Goal: Task Accomplishment & Management: Complete application form

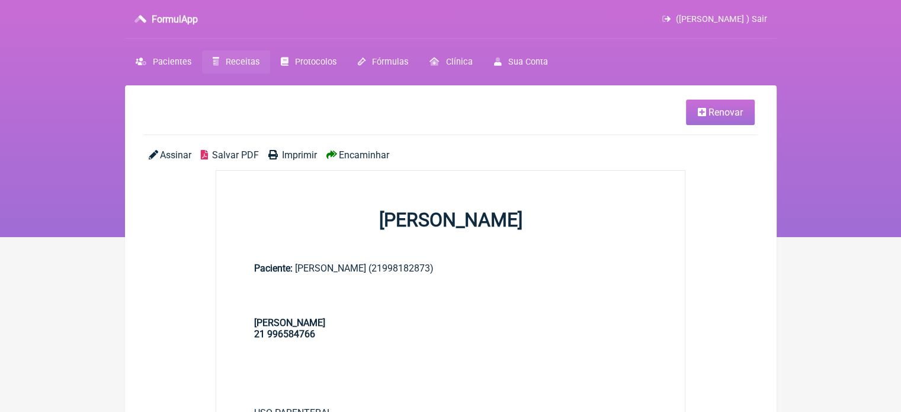
click at [231, 54] on link "Receitas" at bounding box center [236, 61] width 68 height 23
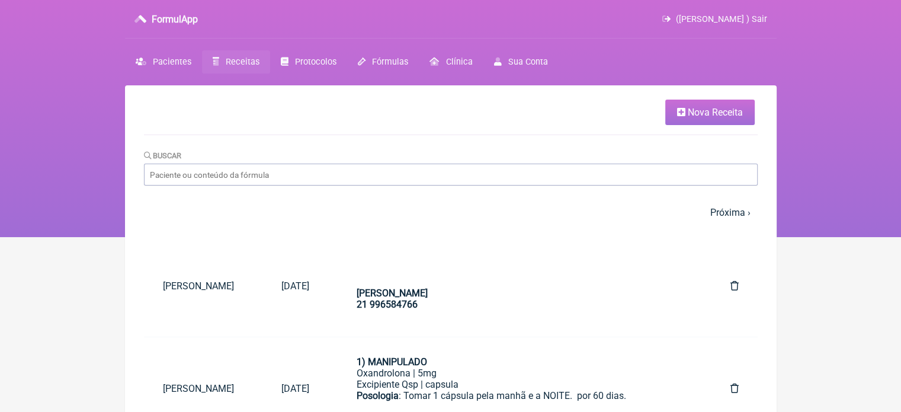
click at [694, 113] on span "Nova Receita" at bounding box center [715, 112] width 55 height 11
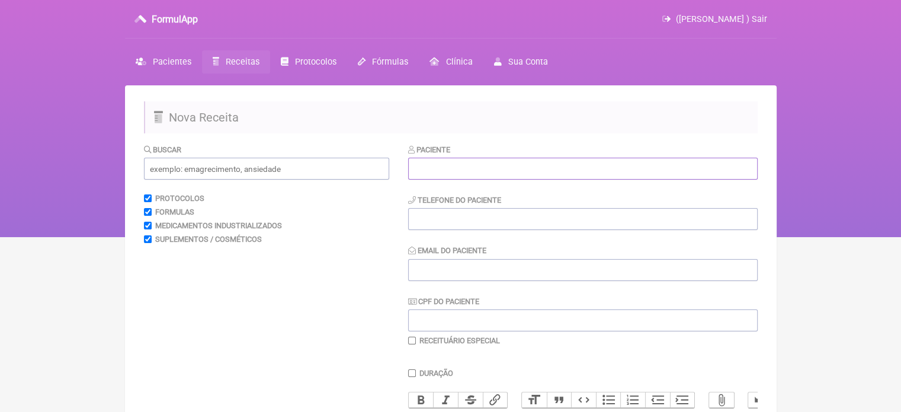
click at [490, 176] on input "text" at bounding box center [582, 169] width 349 height 22
paste input "LUCIANE DA SILVA FERREIRA"
type input "LUCIANE DA SILVA FERREIRA"
click at [461, 223] on input "tel" at bounding box center [582, 219] width 349 height 22
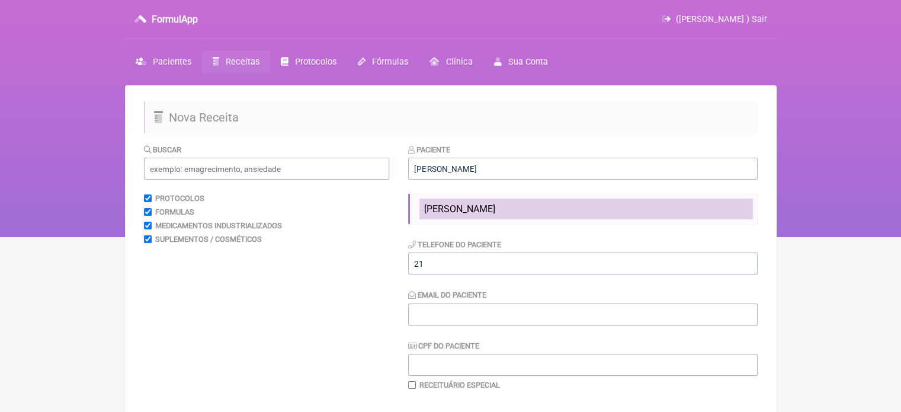
click at [464, 208] on span "LUCIANE DA SILVA FERREIRA" at bounding box center [459, 208] width 71 height 11
type input "21995544718"
type input "X@X"
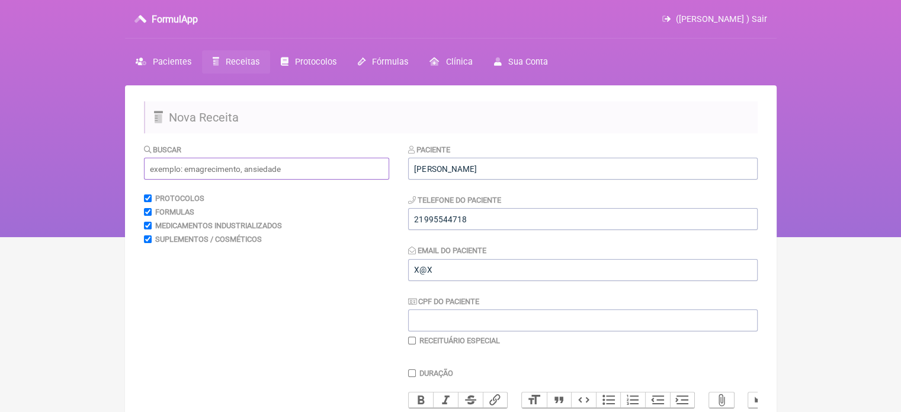
click at [297, 173] on input "text" at bounding box center [266, 169] width 245 height 22
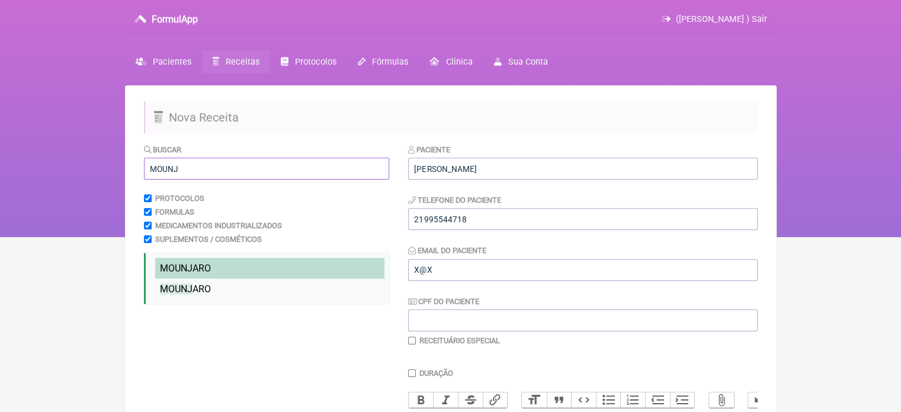
type input "MOUNJ"
click at [211, 262] on li "MOUNJ ARO" at bounding box center [269, 268] width 229 height 21
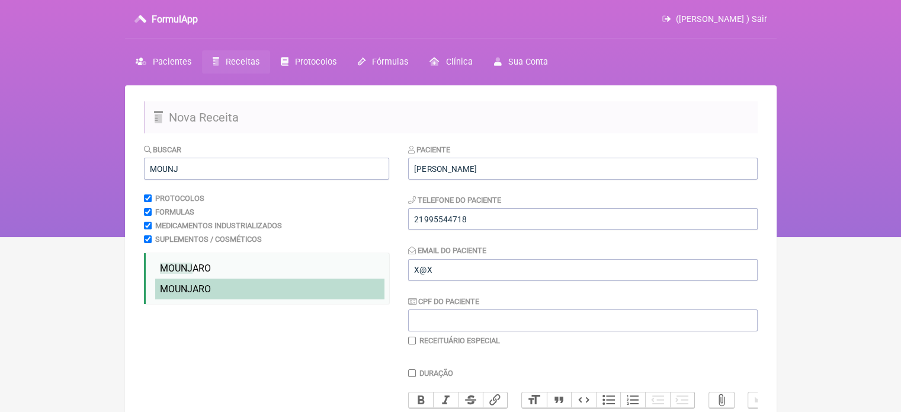
click at [203, 292] on span "MOUNJ ARO" at bounding box center [185, 288] width 51 height 11
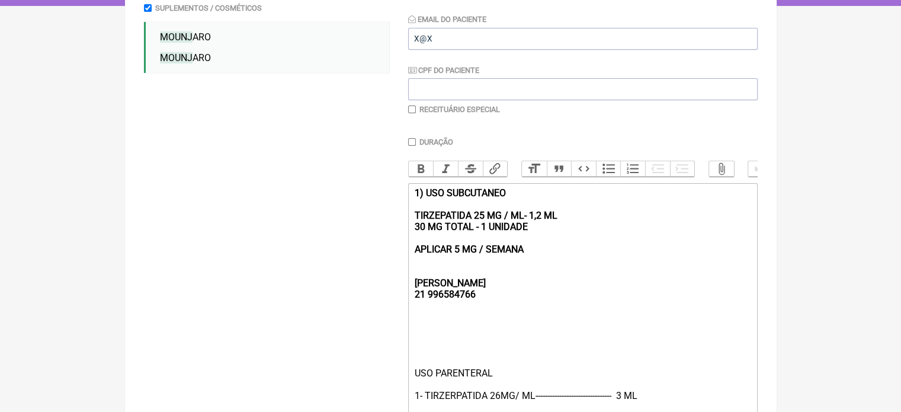
scroll to position [237, 0]
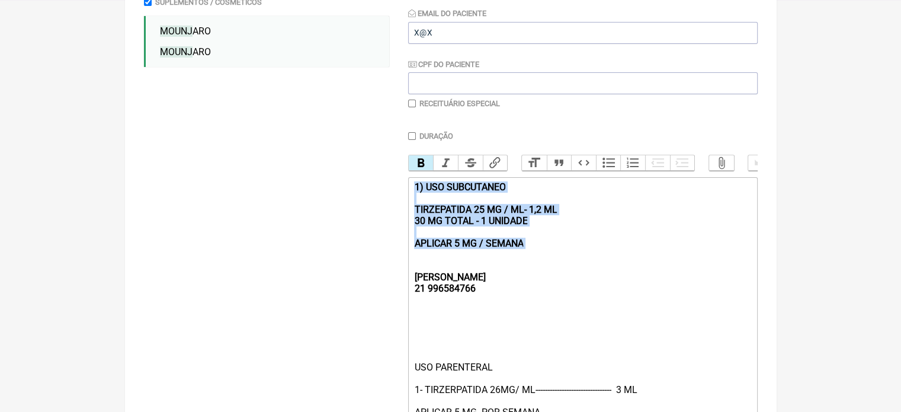
drag, startPoint x: 543, startPoint y: 260, endPoint x: 387, endPoint y: 187, distance: 172.2
click at [387, 187] on form "Buscar MOUNJ Protocolos Formulas Medicamentos Industrializados Suplementos / Co…" at bounding box center [451, 213] width 614 height 614
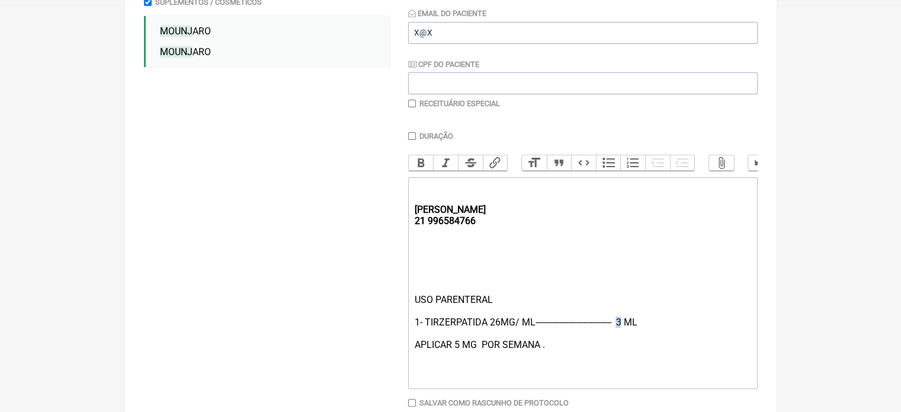
click at [623, 333] on div "USO PARENTERAL 1- TIRZERPATIDA 26MG/ ML-------------------------------- 3 ML AP…" at bounding box center [582, 339] width 336 height 90
type trix-editor "<div><strong><br><br>REBECCA&nbsp;<br>21 996584766</strong></div><div><br><br><…"
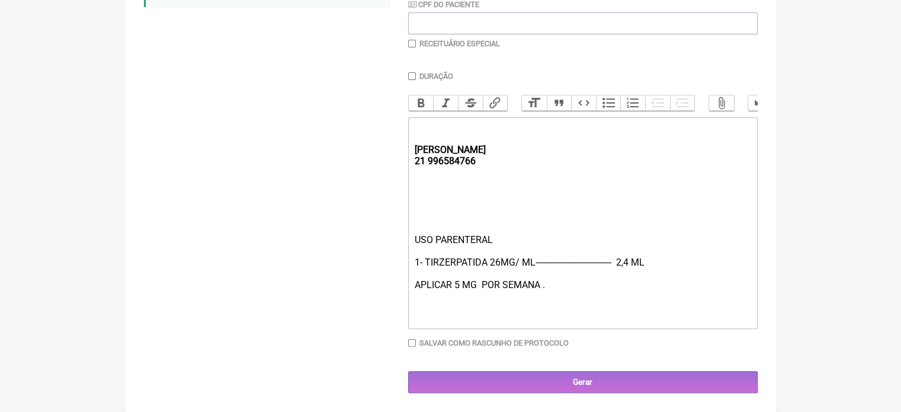
scroll to position [307, 0]
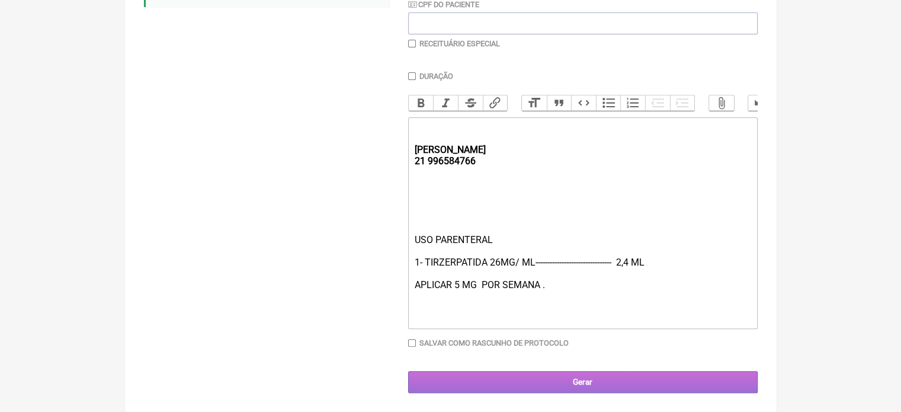
click at [604, 375] on input "Gerar" at bounding box center [582, 382] width 349 height 22
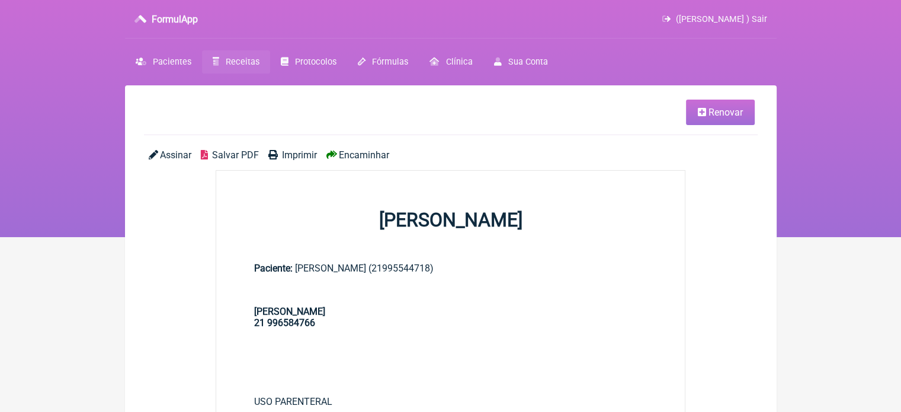
click at [293, 155] on span "Imprimir" at bounding box center [299, 154] width 35 height 11
click at [230, 60] on span "Receitas" at bounding box center [243, 62] width 34 height 10
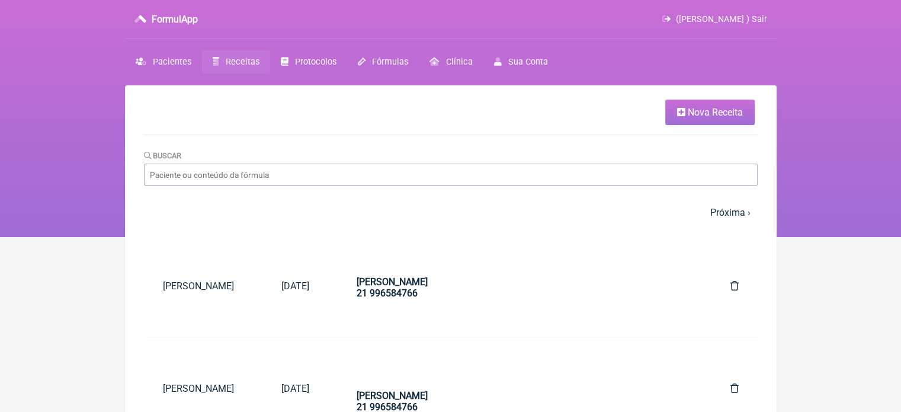
click at [715, 113] on span "Nova Receita" at bounding box center [715, 112] width 55 height 11
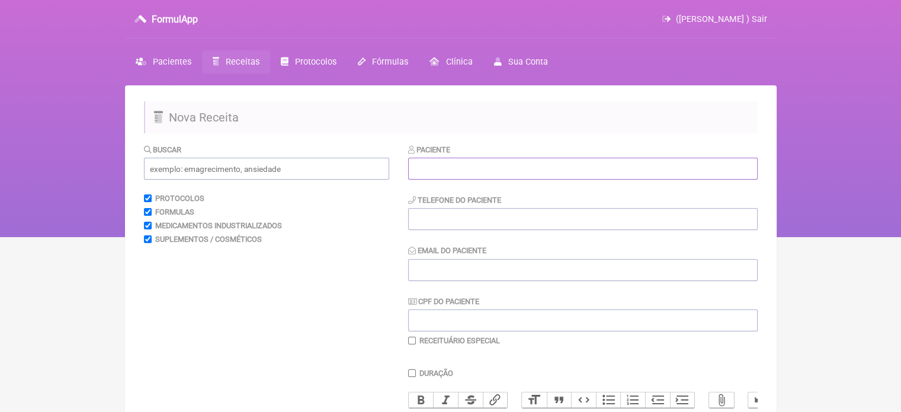
click at [426, 173] on input "text" at bounding box center [582, 169] width 349 height 22
type input "BARA"
click at [172, 66] on span "Pacientes" at bounding box center [172, 62] width 38 height 10
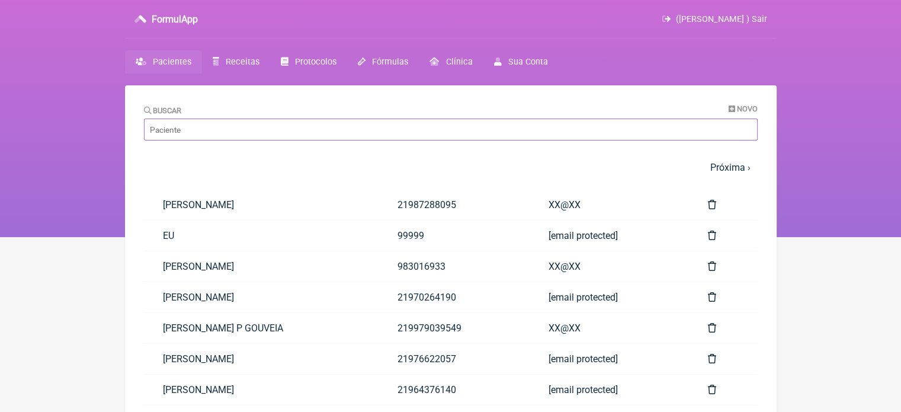
click at [208, 124] on input "Buscar" at bounding box center [451, 129] width 614 height 22
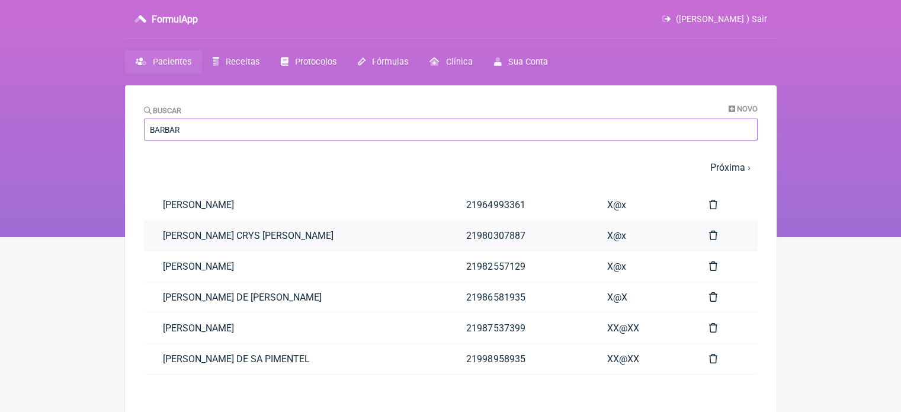
type input "BARBAR"
click at [220, 233] on link "[PERSON_NAME] CRYS [PERSON_NAME]" at bounding box center [296, 235] width 304 height 30
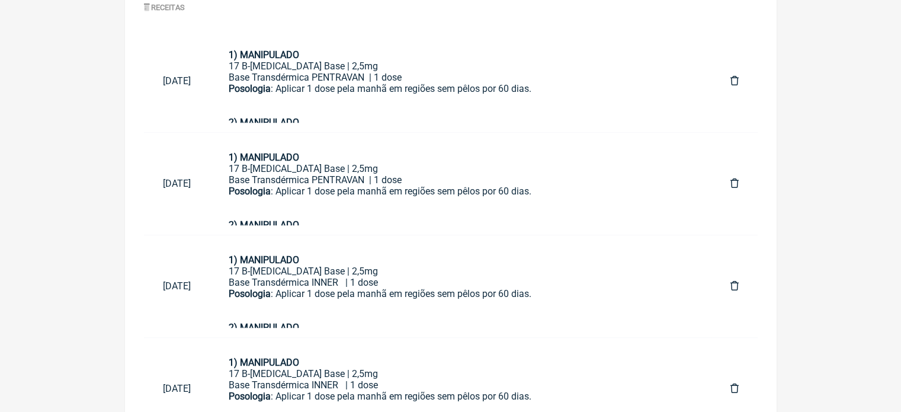
scroll to position [660, 0]
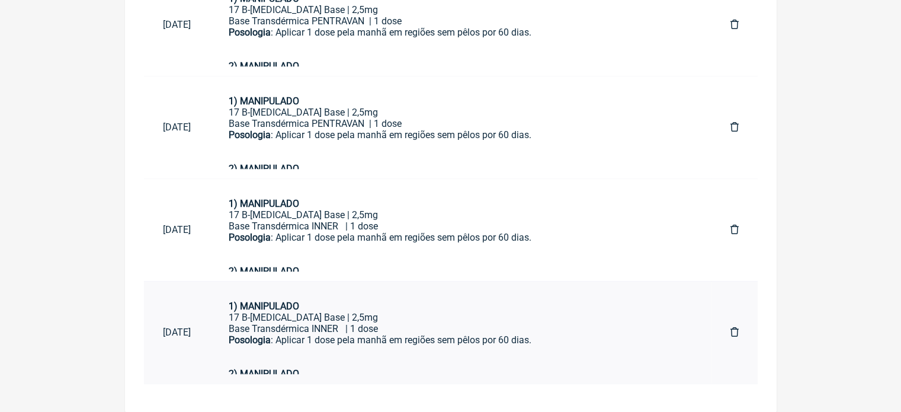
click at [429, 349] on div "Posologia : Aplicar 1 dose pela manhã em regiões sem pêlos por 60 dias. 2) MANI…" at bounding box center [461, 356] width 464 height 45
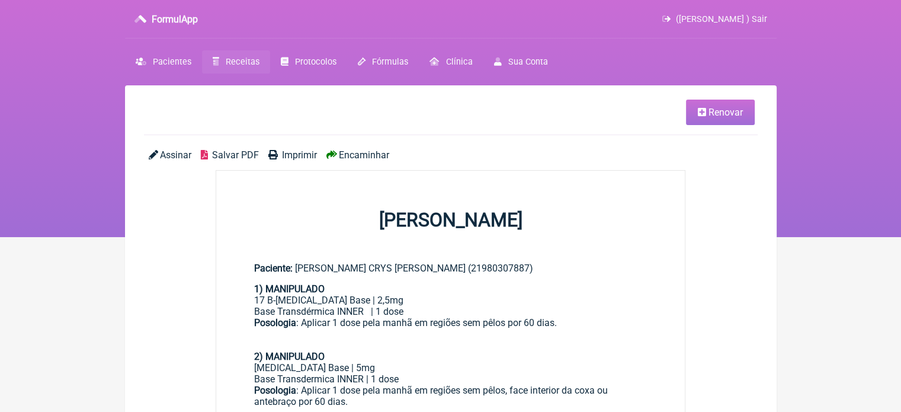
click at [713, 107] on span "Renovar" at bounding box center [725, 112] width 34 height 11
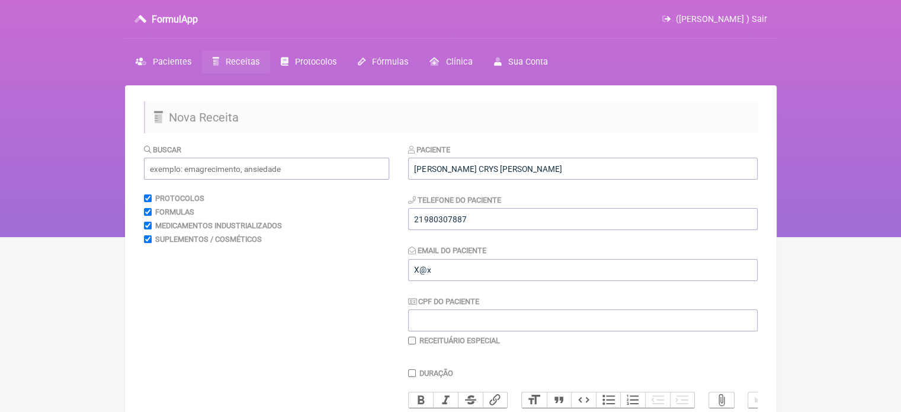
scroll to position [178, 0]
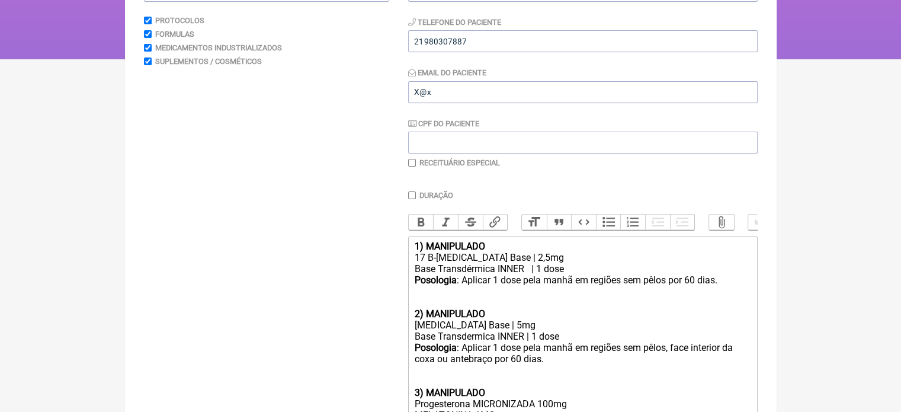
click at [415, 164] on input "checkbox" at bounding box center [412, 163] width 8 height 8
checkbox input "true"
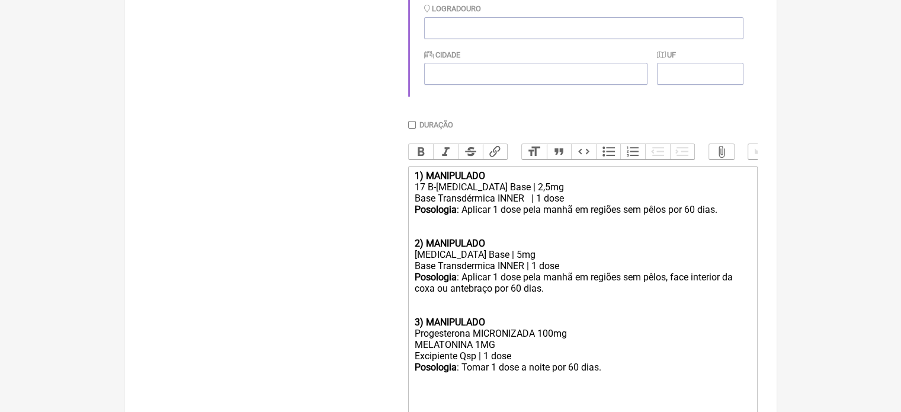
scroll to position [504, 0]
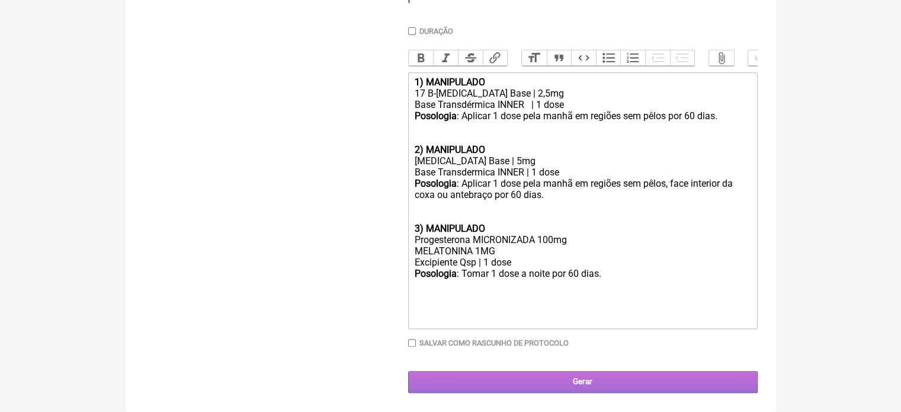
click at [547, 386] on input "Gerar" at bounding box center [582, 382] width 349 height 22
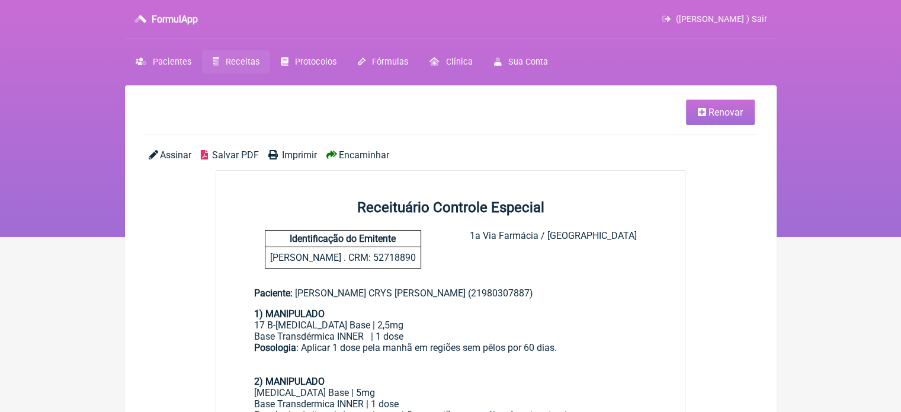
click at [718, 104] on link "Renovar" at bounding box center [720, 112] width 69 height 25
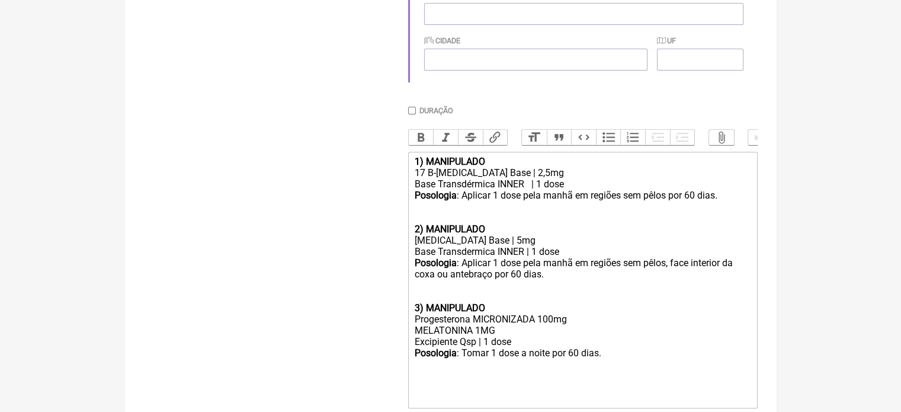
scroll to position [504, 0]
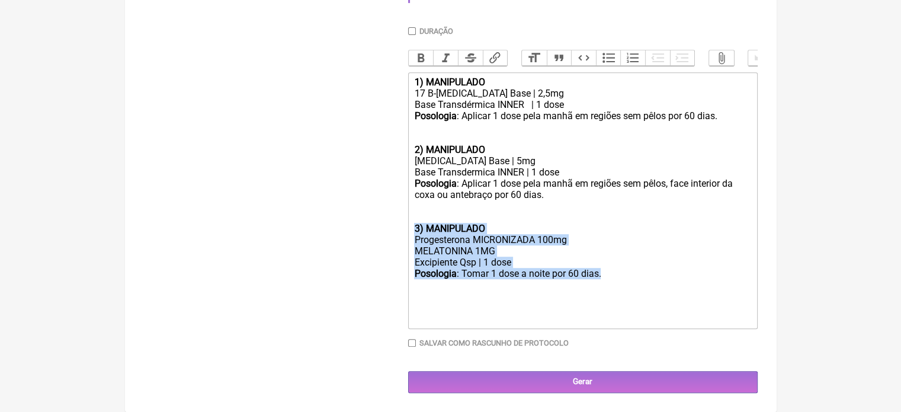
drag, startPoint x: 634, startPoint y: 277, endPoint x: 400, endPoint y: 227, distance: 238.5
click at [400, 227] on form "Buscar Protocolos Formulas Medicamentos Industrializados Suplementos / Cosmétic…" at bounding box center [451, 22] width 614 height 741
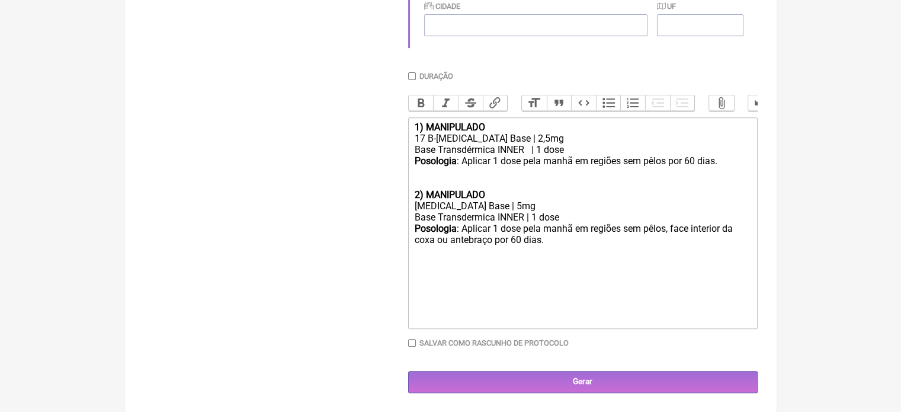
scroll to position [458, 0]
type trix-editor "<div><strong>1) MANIPULADO</strong></div><div>17 B-Estradiol Base | 2,5mg</div>…"
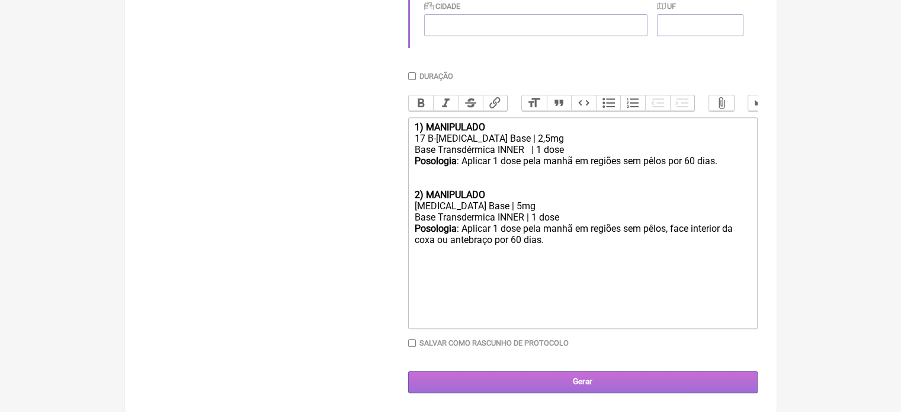
click at [546, 378] on input "Gerar" at bounding box center [582, 382] width 349 height 22
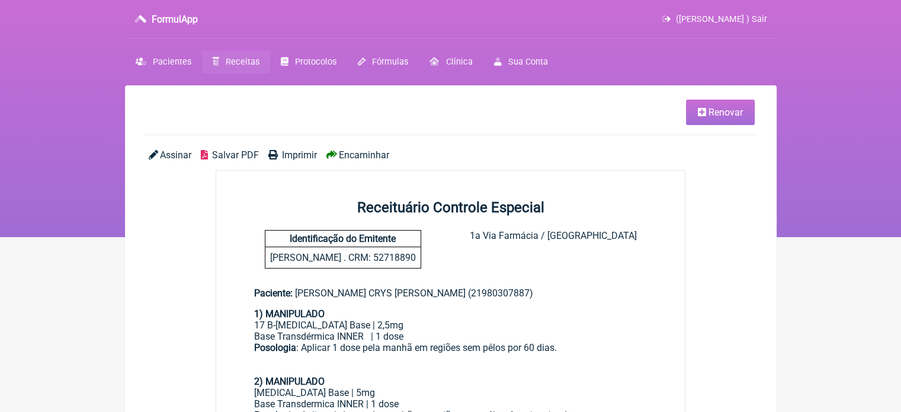
click at [283, 158] on span "Imprimir" at bounding box center [299, 154] width 35 height 11
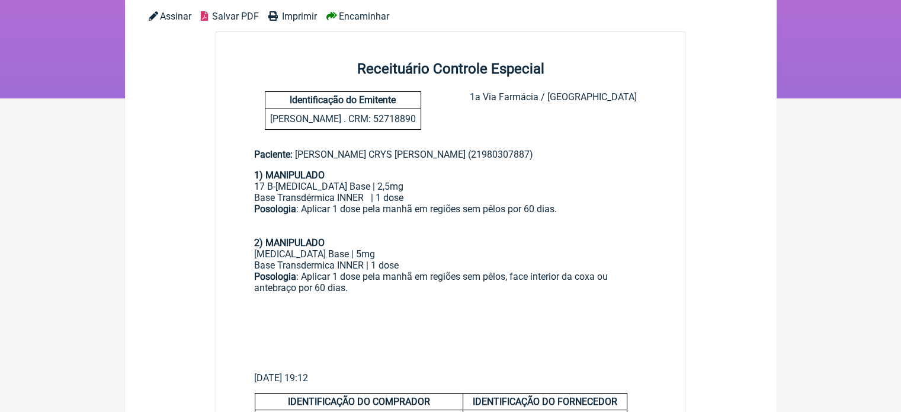
scroll to position [118, 0]
